Goal: Task Accomplishment & Management: Use online tool/utility

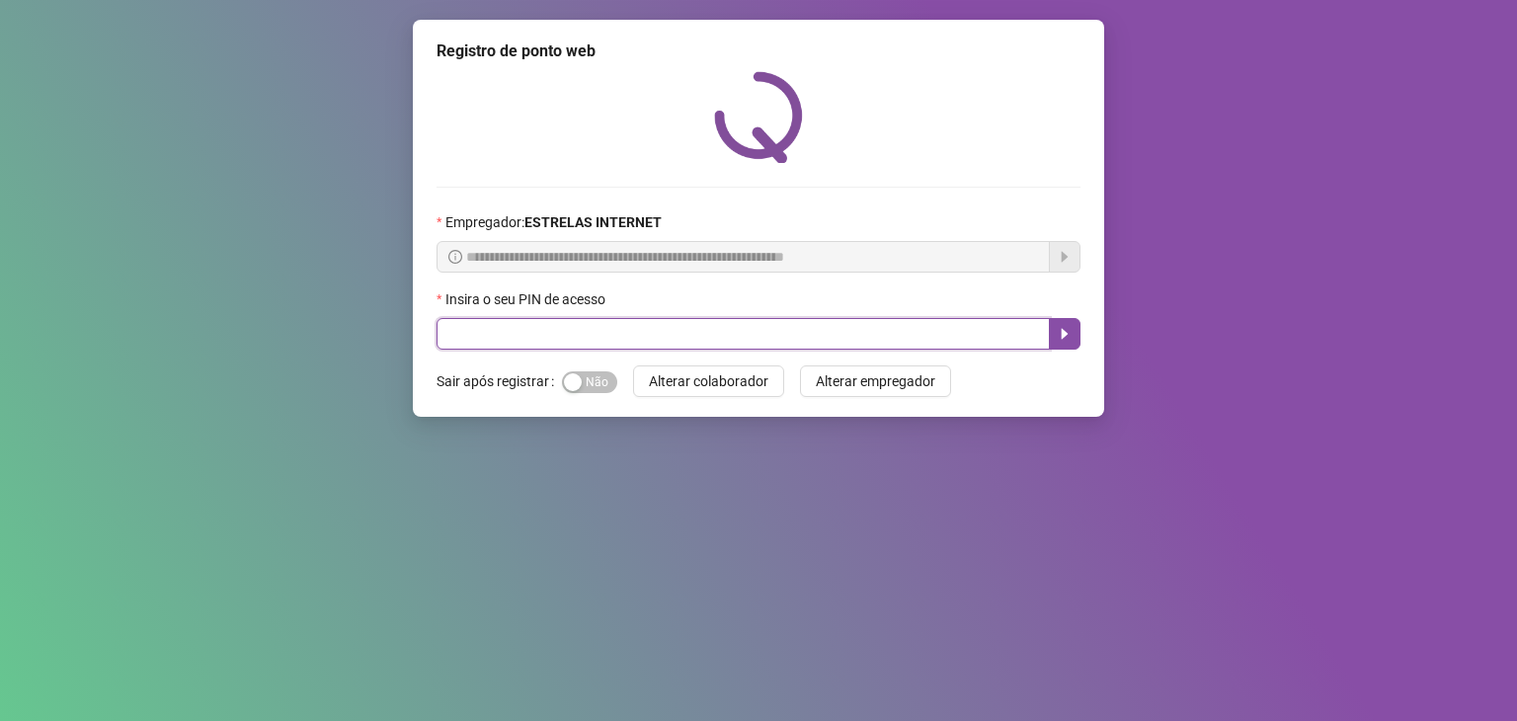
click at [575, 346] on input "text" at bounding box center [742, 334] width 613 height 32
type input "*****"
click at [1068, 329] on icon "caret-right" at bounding box center [1065, 334] width 16 height 16
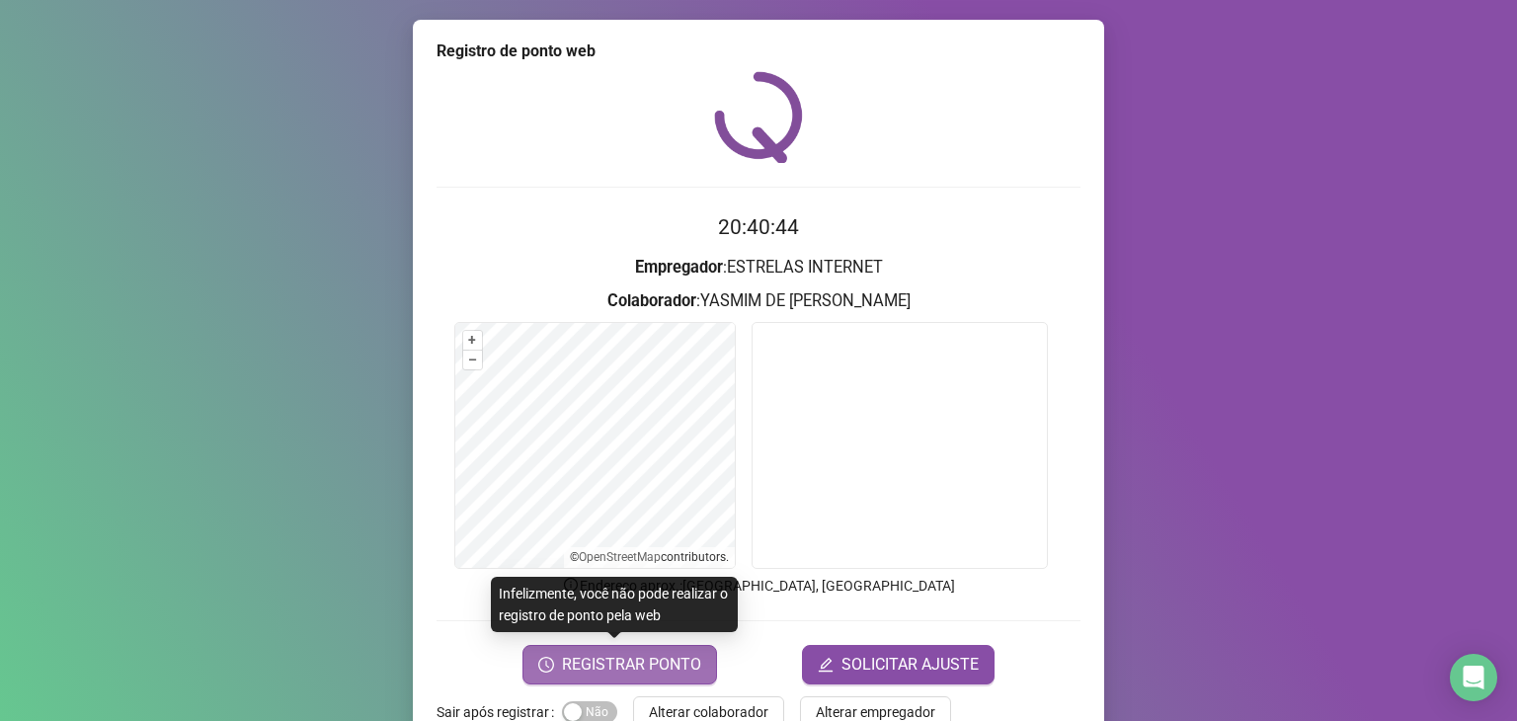
click at [683, 662] on span "REGISTRAR PONTO" at bounding box center [631, 665] width 139 height 24
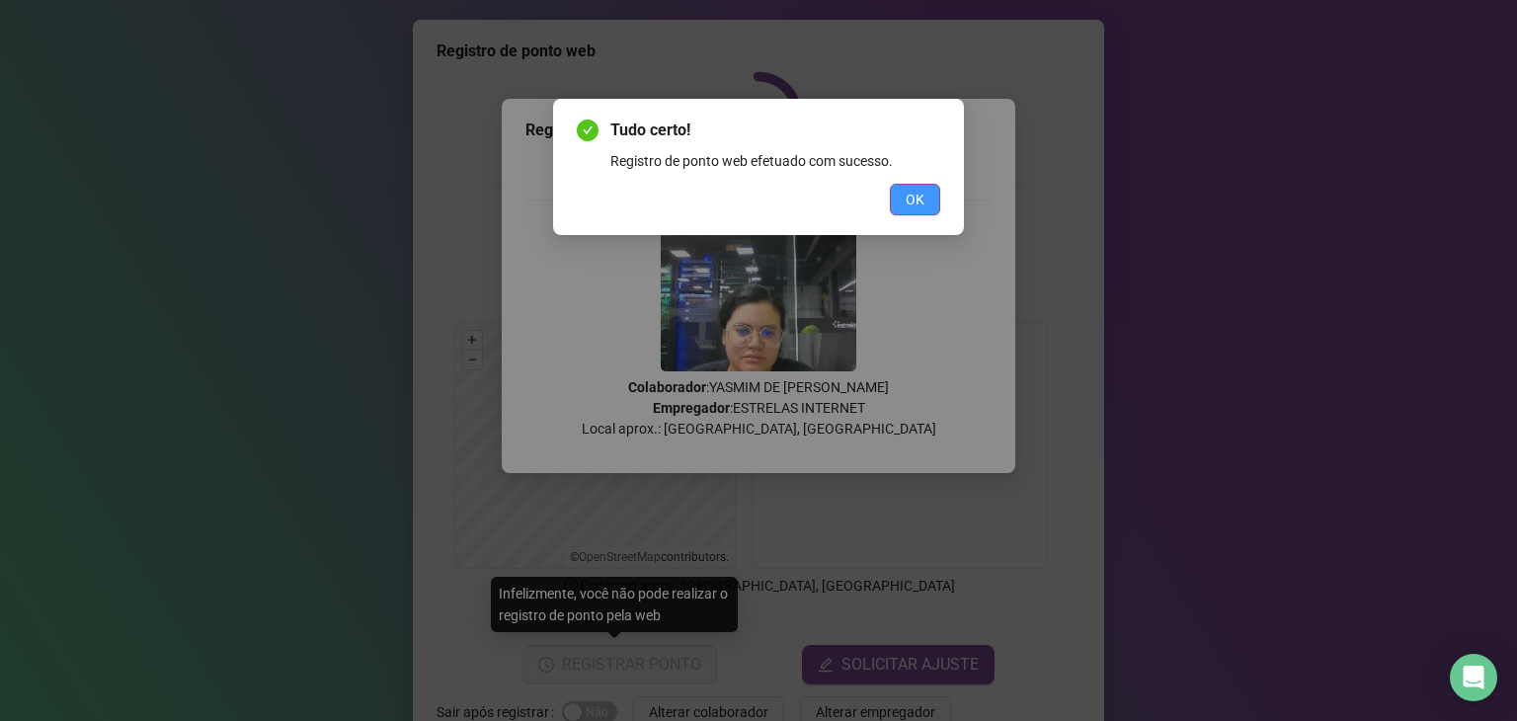
click at [905, 190] on button "OK" at bounding box center [915, 200] width 50 height 32
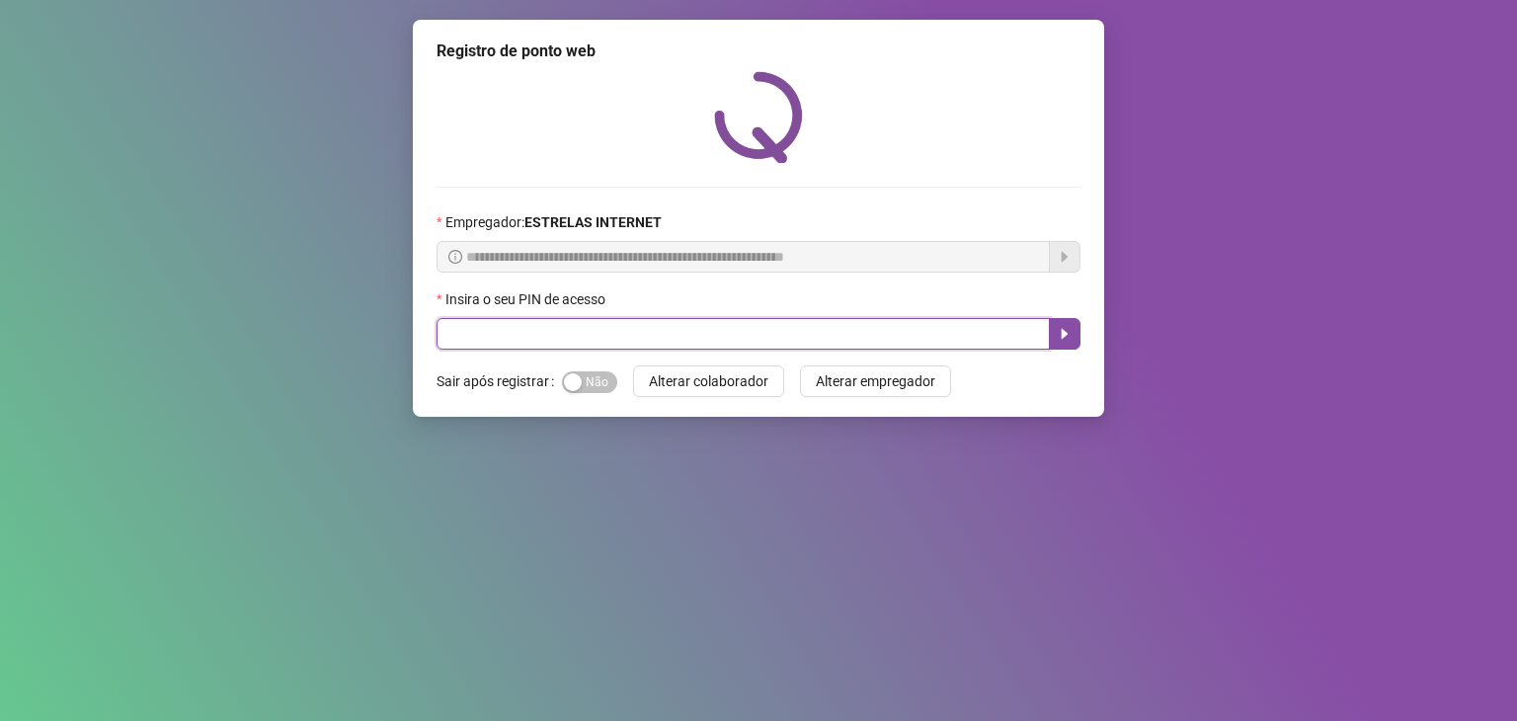
click at [607, 325] on input "text" at bounding box center [742, 334] width 613 height 32
type input "*****"
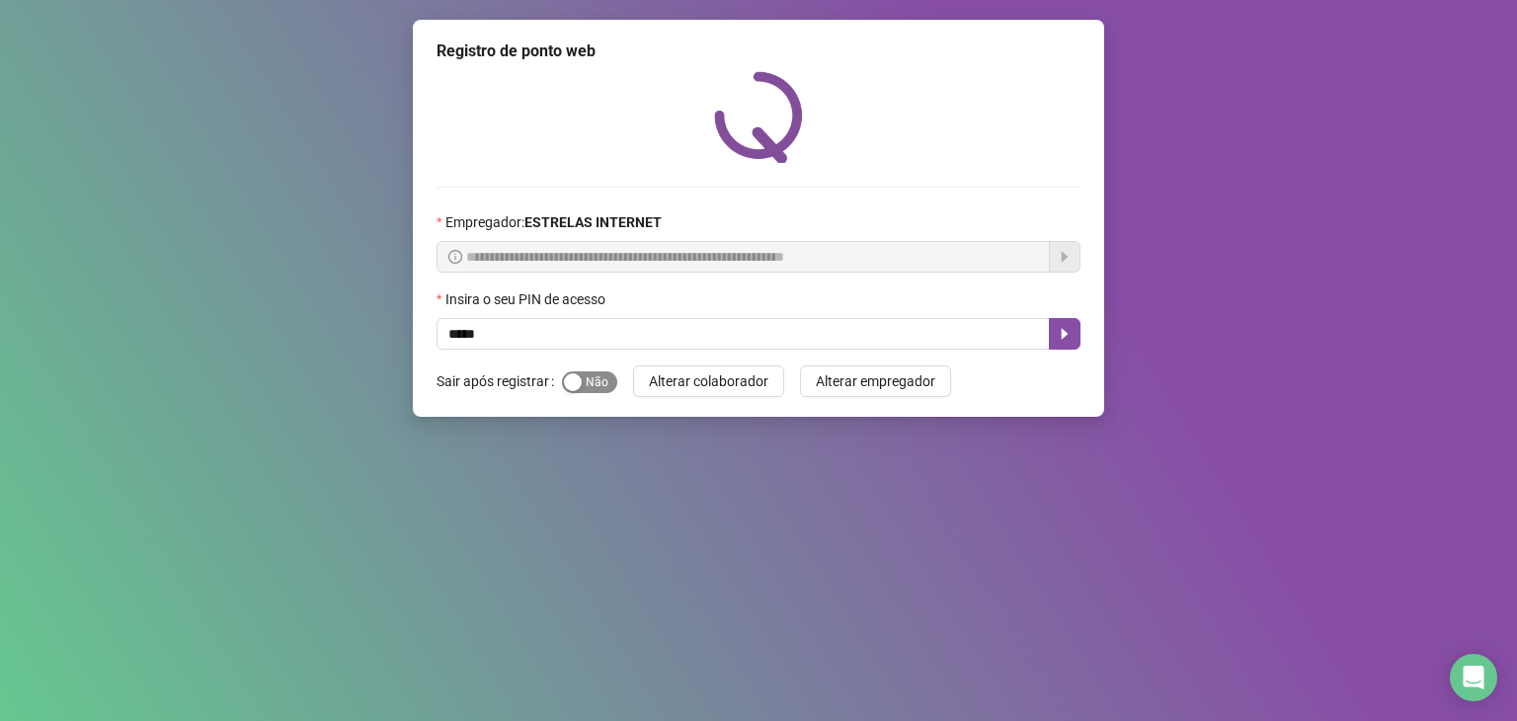
click at [579, 385] on button "Sim Não" at bounding box center [589, 382] width 55 height 22
click at [1060, 335] on icon "caret-right" at bounding box center [1065, 334] width 16 height 16
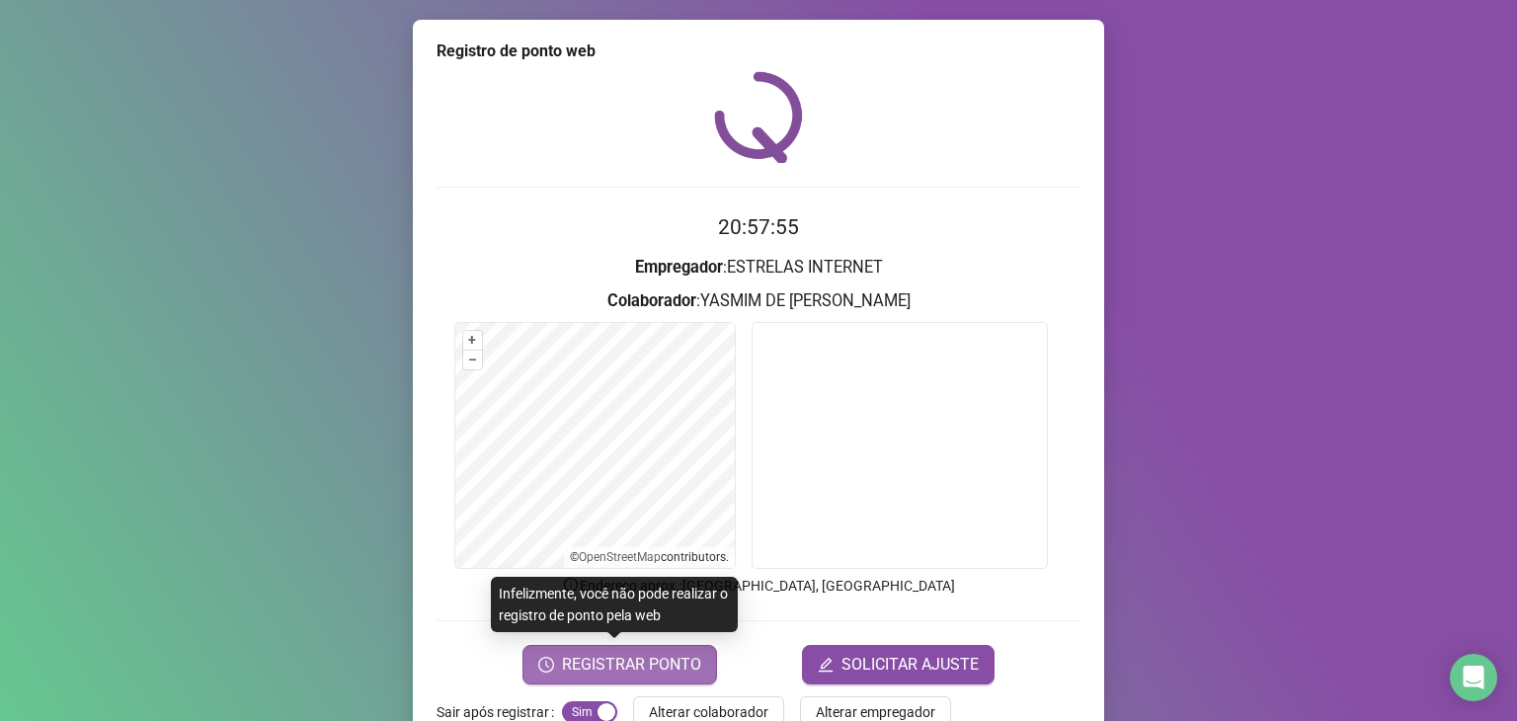
click at [679, 655] on span "REGISTRAR PONTO" at bounding box center [631, 665] width 139 height 24
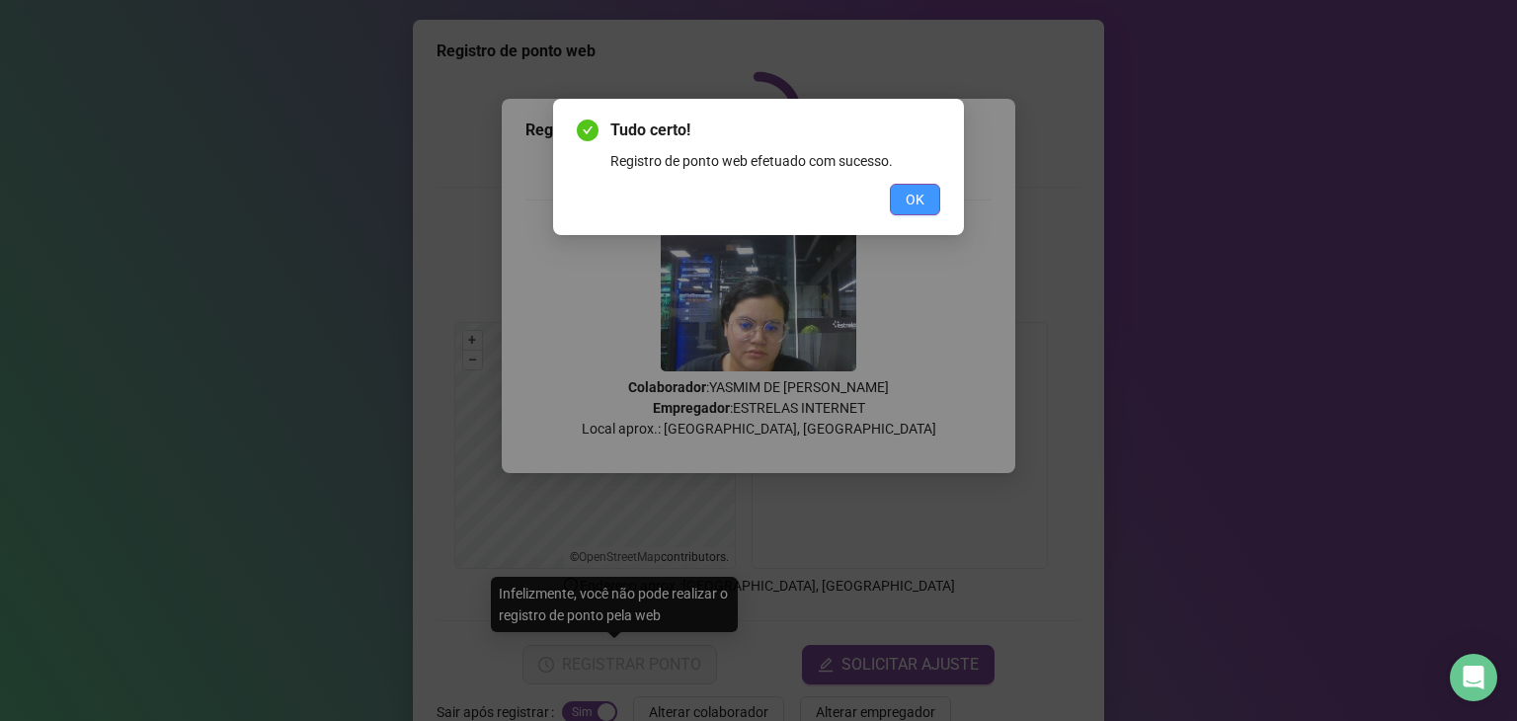
click at [924, 189] on span "OK" at bounding box center [915, 200] width 19 height 22
